Goal: Information Seeking & Learning: Learn about a topic

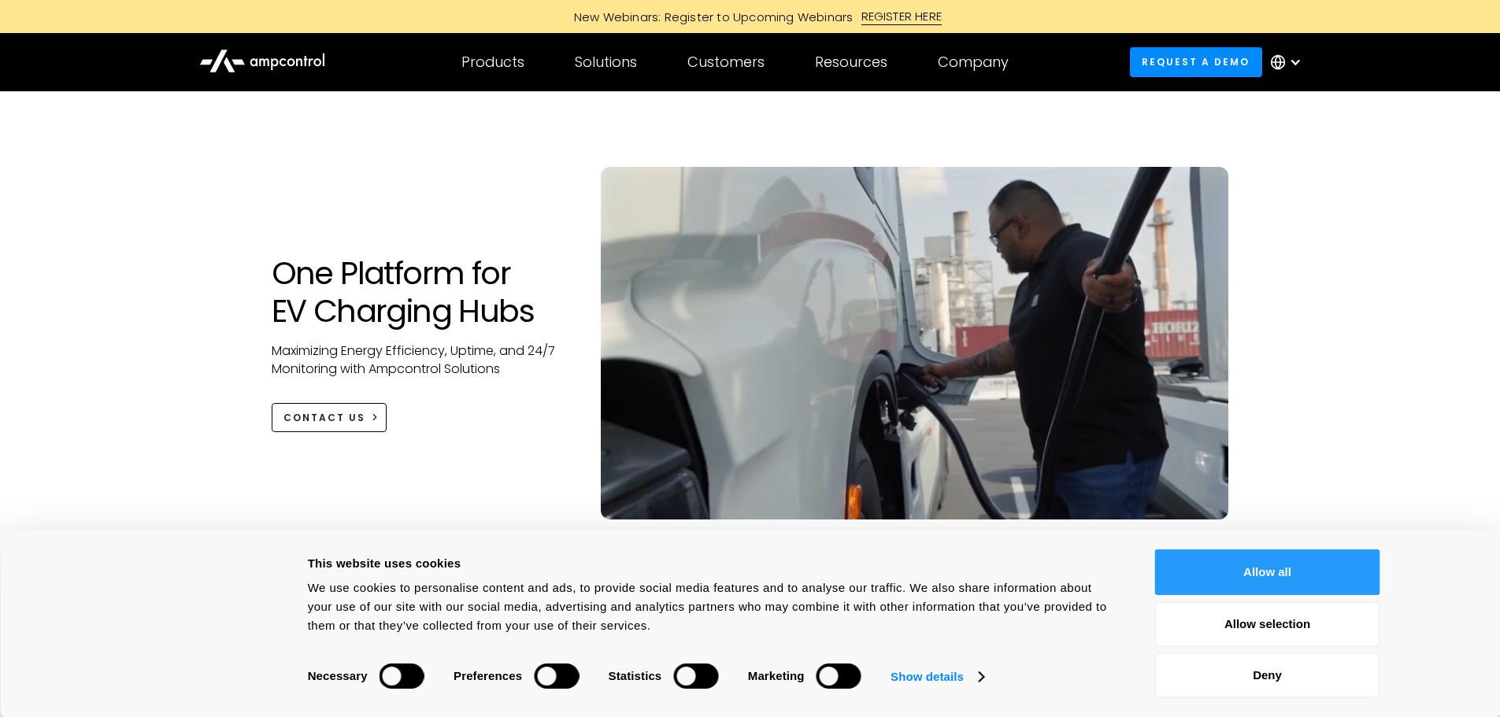
click at [1302, 559] on button "Allow all" at bounding box center [1267, 573] width 225 height 46
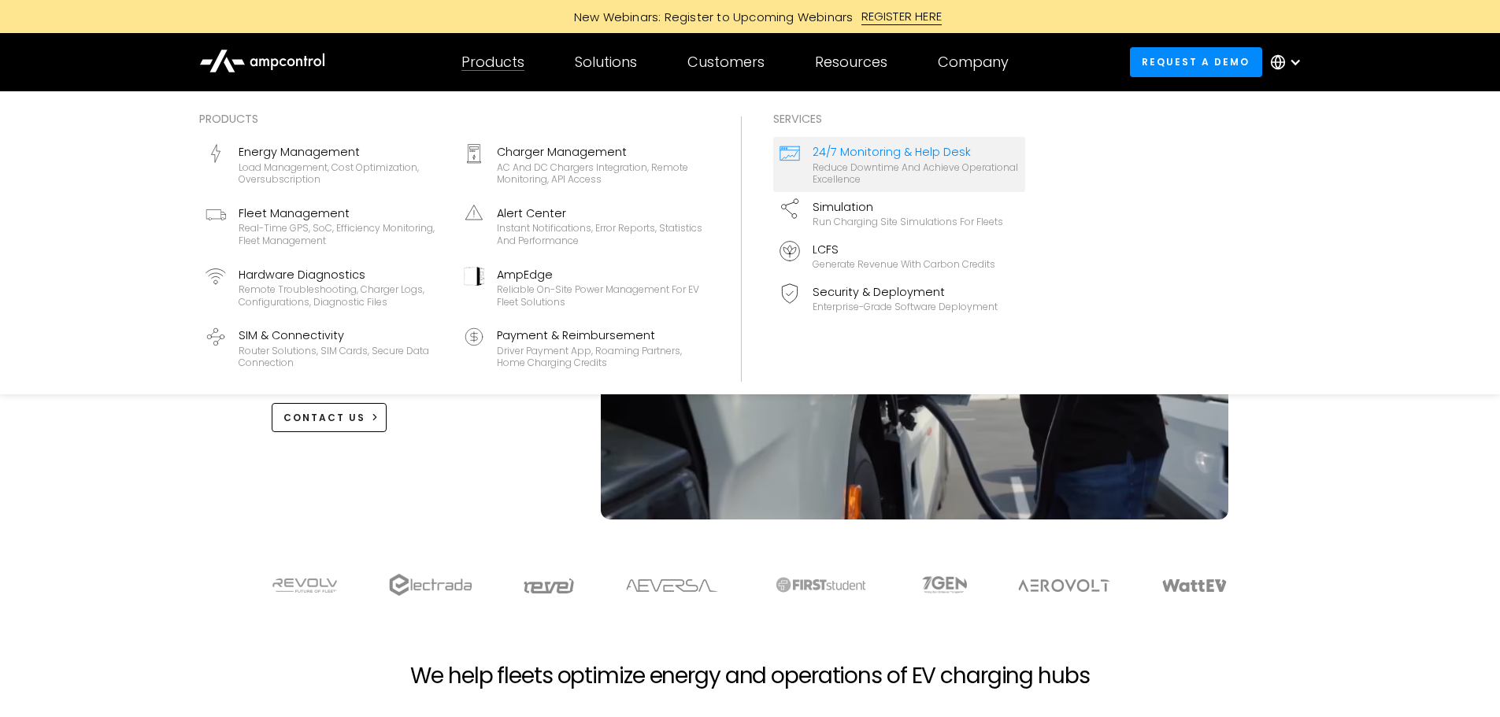
click at [871, 161] on div "Reduce downtime and achieve operational excellence" at bounding box center [916, 173] width 206 height 24
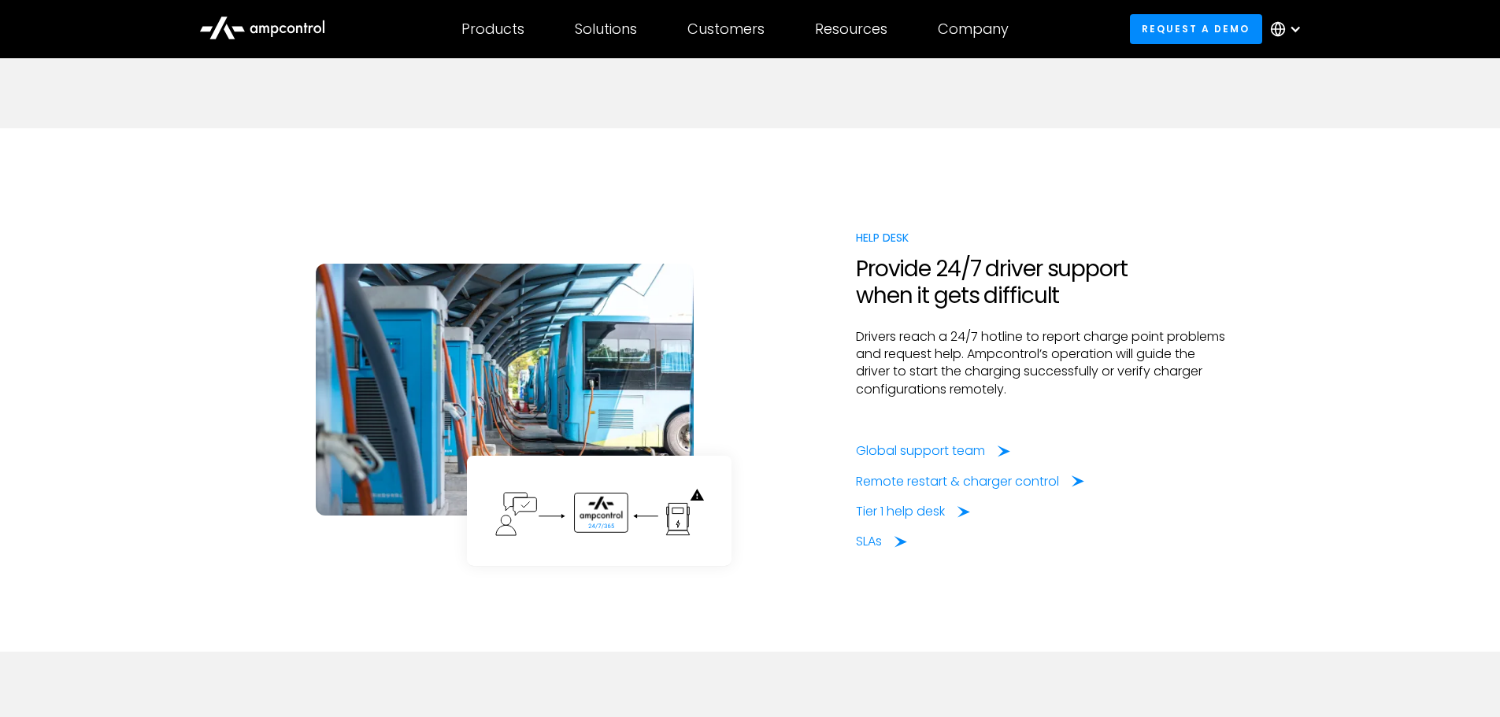
scroll to position [2441, 0]
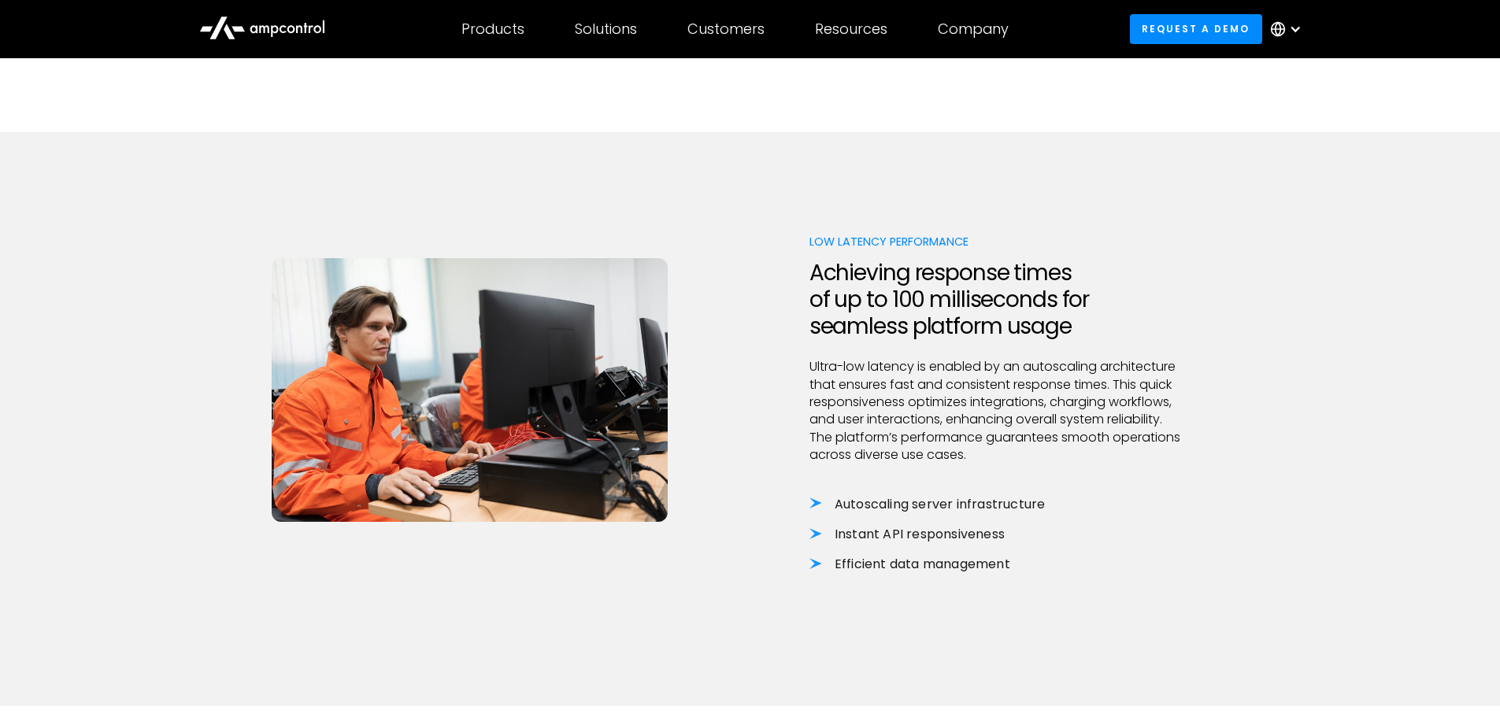
scroll to position [1102, 0]
